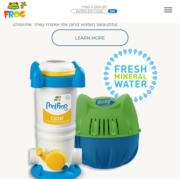
scroll to position [213, 0]
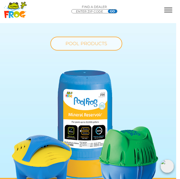
scroll to position [591, 4]
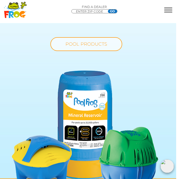
click at [104, 46] on link "POOL PRODUCTS" at bounding box center [86, 44] width 72 height 14
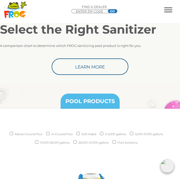
scroll to position [624, 0]
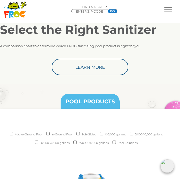
click at [106, 68] on link "Learn More" at bounding box center [90, 67] width 77 height 16
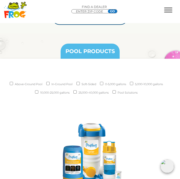
scroll to position [676, 0]
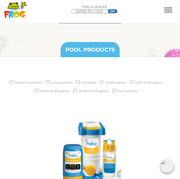
click at [80, 84] on input "Soft-Sided" at bounding box center [78, 81] width 3 height 3
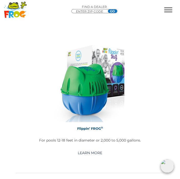
scroll to position [749, 0]
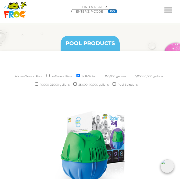
scroll to position [682, 0]
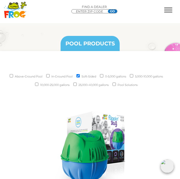
click at [80, 77] on input "Soft-Sided" at bounding box center [78, 75] width 3 height 3
checkbox input "false"
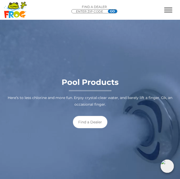
scroll to position [9, 0]
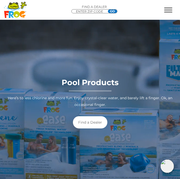
click at [93, 121] on link "Find a Dealer" at bounding box center [90, 122] width 35 height 12
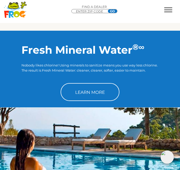
scroll to position [287, 0]
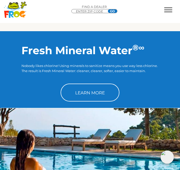
click at [101, 93] on link "Learn More" at bounding box center [90, 93] width 59 height 18
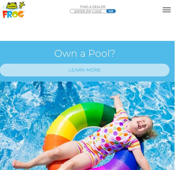
scroll to position [390, 4]
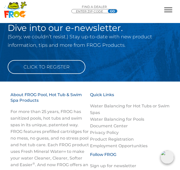
scroll to position [1336, 0]
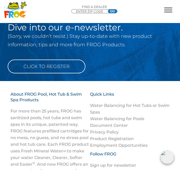
click at [172, 8] on span "MENU" at bounding box center [169, 7] width 8 height 1
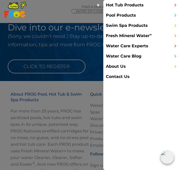
click at [137, 14] on link "Pool Products" at bounding box center [142, 15] width 77 height 10
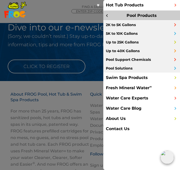
click at [138, 43] on link "Up to 25K Gallons" at bounding box center [142, 42] width 77 height 9
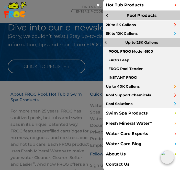
click at [150, 53] on link "POOL FROG Model 6100" at bounding box center [142, 51] width 77 height 9
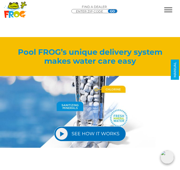
scroll to position [763, 0]
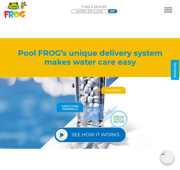
click at [90, 133] on link "SEE HOW IT WORKS" at bounding box center [90, 135] width 72 height 15
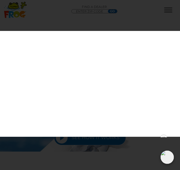
scroll to position [756, 0]
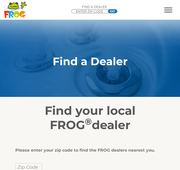
scroll to position [57, 0]
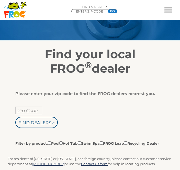
click at [24, 112] on input "Zip Code" at bounding box center [28, 111] width 27 height 8
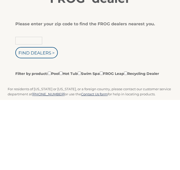
scroll to position [127, 0]
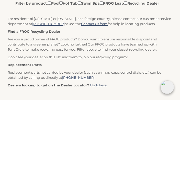
type input "40241"
click at [45, 55] on input "Find Dealers >" at bounding box center [36, 52] width 43 height 11
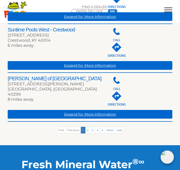
scroll to position [351, 0]
click at [105, 119] on link "Expand for More Information" at bounding box center [90, 114] width 165 height 9
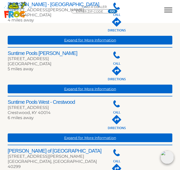
scroll to position [277, 0]
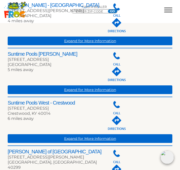
click at [103, 94] on link "Expand for More Information" at bounding box center [90, 90] width 165 height 9
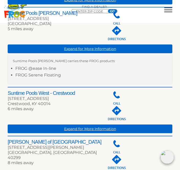
scroll to position [318, 0]
click at [91, 133] on link "Expand for More Information" at bounding box center [90, 129] width 165 height 9
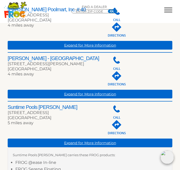
scroll to position [223, 0]
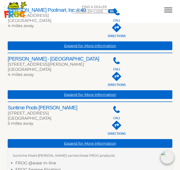
click at [105, 99] on link "Expand for More Information" at bounding box center [90, 94] width 165 height 9
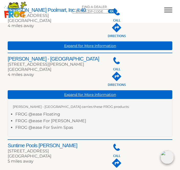
click at [110, 50] on link "Expand for More Information" at bounding box center [90, 46] width 165 height 9
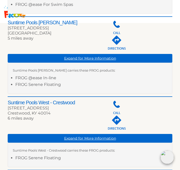
scroll to position [394, 0]
